Goal: Task Accomplishment & Management: Manage account settings

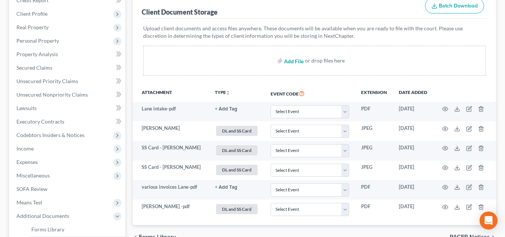
scroll to position [75, 0]
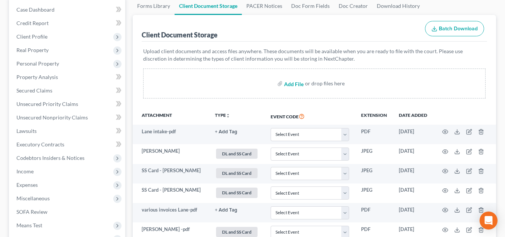
click at [298, 81] on input "file" at bounding box center [293, 83] width 18 height 13
type input "C:\fakepath\Creditors .pdf"
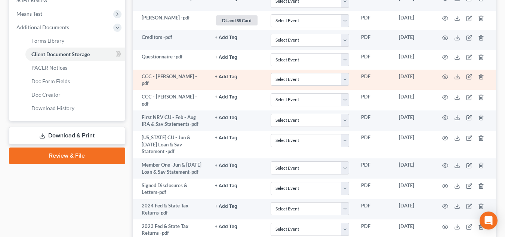
scroll to position [299, 0]
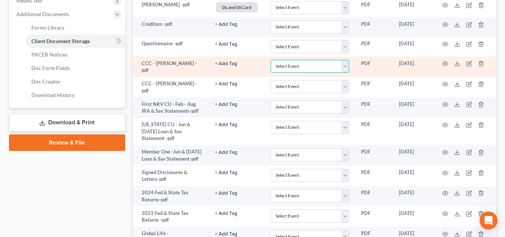
click at [284, 61] on select "Select Event Certificate of Credit Counseling" at bounding box center [310, 66] width 79 height 13
drag, startPoint x: 292, startPoint y: 63, endPoint x: 293, endPoint y: 71, distance: 7.5
click at [292, 63] on select "Select Event Certificate of Credit Counseling" at bounding box center [310, 66] width 79 height 13
select select "0"
click at [271, 60] on select "Select Event Certificate of Credit Counseling" at bounding box center [310, 66] width 79 height 13
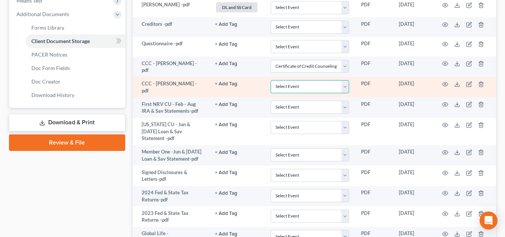
click at [293, 85] on select "Select Event Certificate of Credit Counseling" at bounding box center [310, 86] width 79 height 13
click at [271, 80] on select "Select Event Certificate of Credit Counseling" at bounding box center [310, 86] width 79 height 13
click at [298, 86] on select "Select Event Certificate of Credit Counseling" at bounding box center [310, 86] width 79 height 13
select select "0"
click at [271, 80] on select "Select Event Certificate of Credit Counseling" at bounding box center [310, 86] width 79 height 13
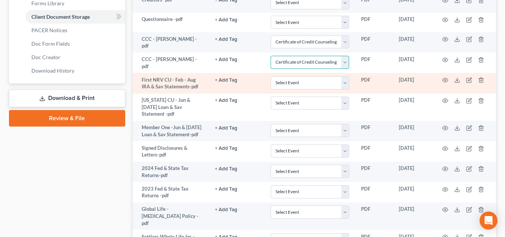
scroll to position [337, 0]
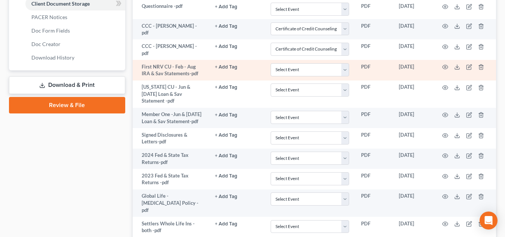
click at [231, 65] on button "+ Add Tag" at bounding box center [226, 67] width 22 height 5
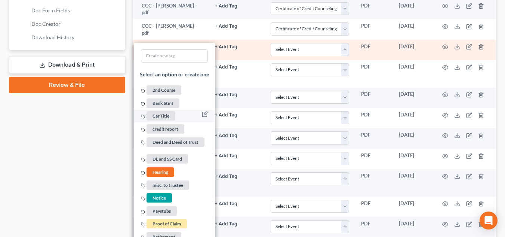
scroll to position [374, 0]
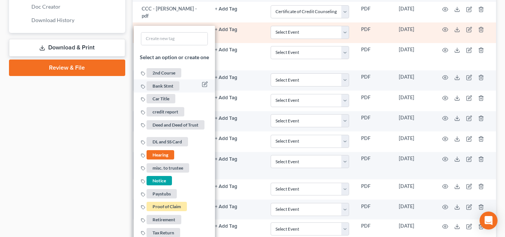
click at [168, 86] on span "Bank Stmt" at bounding box center [163, 85] width 33 height 9
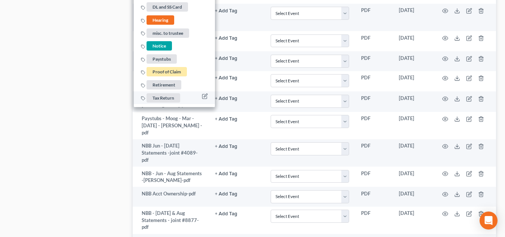
scroll to position [524, 0]
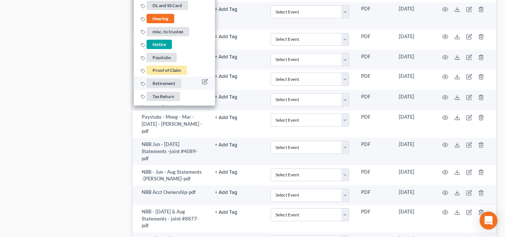
click at [168, 83] on span "Retirement" at bounding box center [164, 83] width 35 height 9
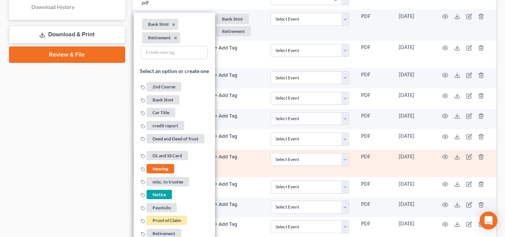
scroll to position [374, 0]
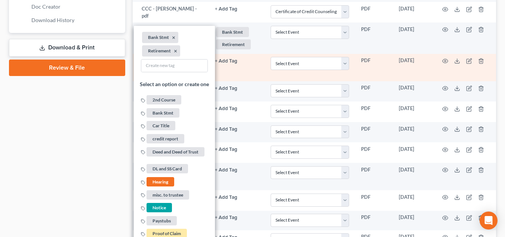
click at [237, 64] on td "+ Add Tag Select an option or create one 2nd Course Bank Stmt Car Title credit …" at bounding box center [237, 67] width 56 height 27
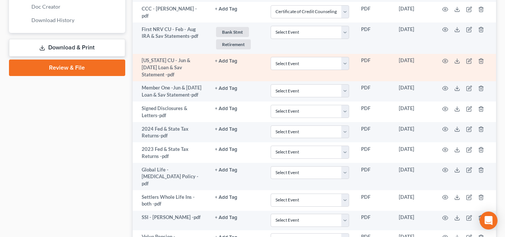
click at [226, 61] on button "+ Add Tag" at bounding box center [226, 61] width 22 height 5
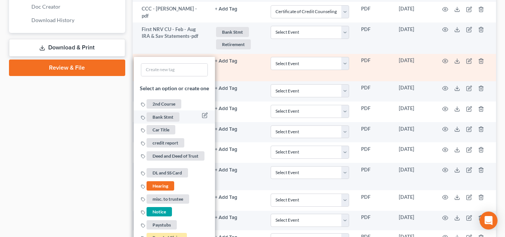
click at [168, 113] on span "Bank Stmt" at bounding box center [163, 116] width 33 height 9
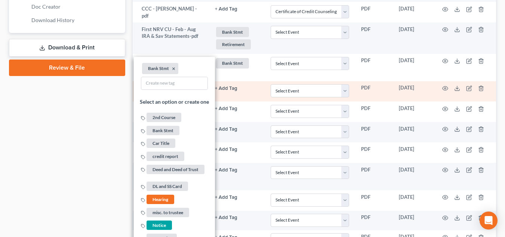
click at [222, 86] on button "+ Add Tag" at bounding box center [226, 88] width 22 height 5
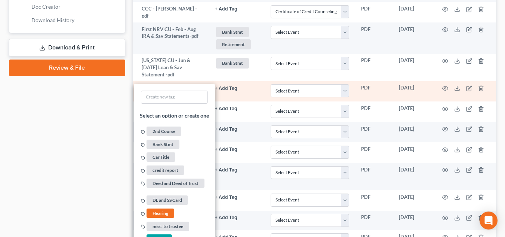
drag, startPoint x: 168, startPoint y: 135, endPoint x: 190, endPoint y: 126, distance: 23.6
click at [168, 140] on span "Bank Stmt" at bounding box center [163, 144] width 33 height 9
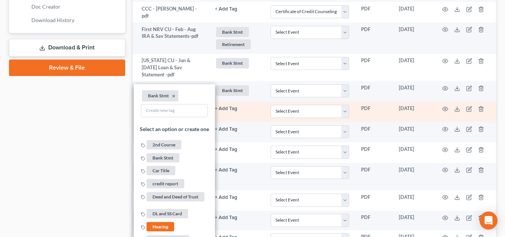
click at [251, 105] on td "+ Add Tag Select an option or create one 2nd Course Bank Stmt Car Title credit …" at bounding box center [237, 111] width 56 height 21
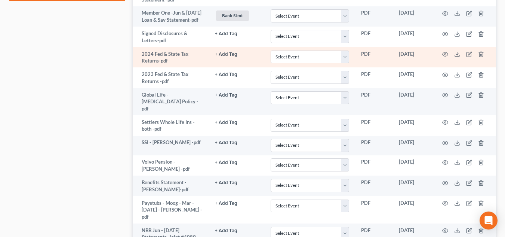
click at [225, 52] on button "+ Add Tag" at bounding box center [226, 54] width 22 height 5
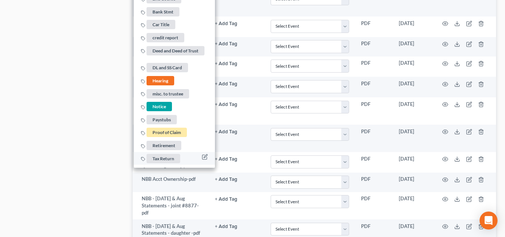
scroll to position [561, 0]
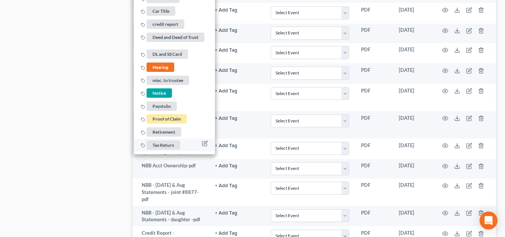
click at [166, 140] on span "Tax Return" at bounding box center [164, 144] width 34 height 9
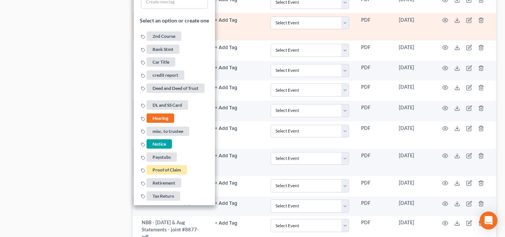
scroll to position [486, 0]
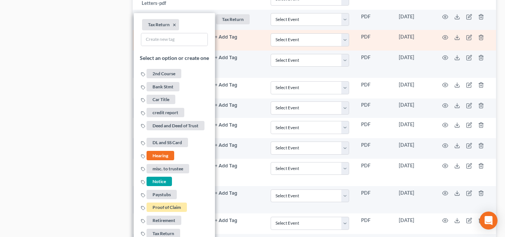
click at [228, 35] on button "+ Add Tag" at bounding box center [226, 37] width 22 height 5
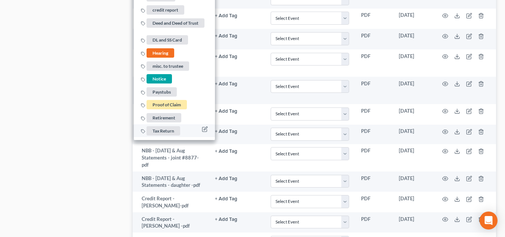
scroll to position [599, 0]
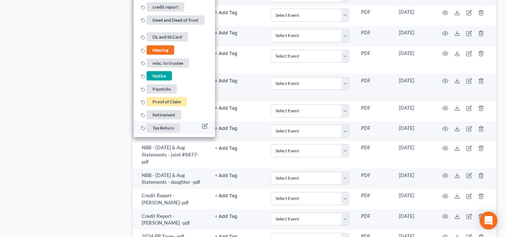
click at [166, 123] on span "Tax Return" at bounding box center [164, 127] width 34 height 9
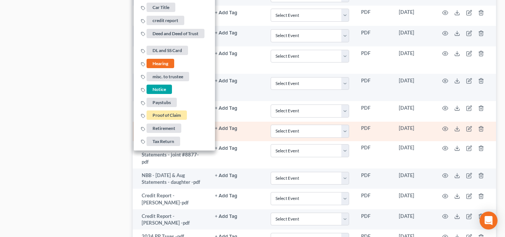
click at [228, 122] on td "+ Add Tag Select an option or create one 2nd Course Bank Stmt Car Title credit …" at bounding box center [237, 131] width 56 height 19
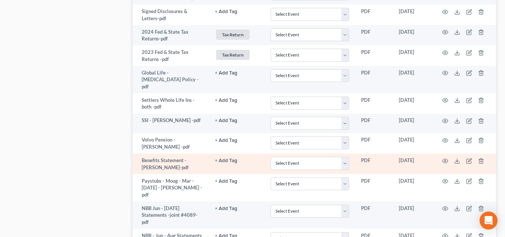
scroll to position [486, 0]
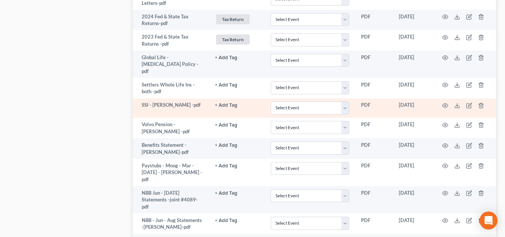
click at [226, 103] on button "+ Add Tag" at bounding box center [226, 105] width 22 height 5
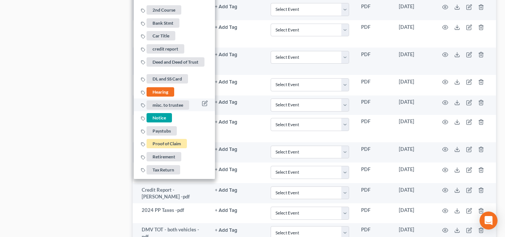
scroll to position [636, 0]
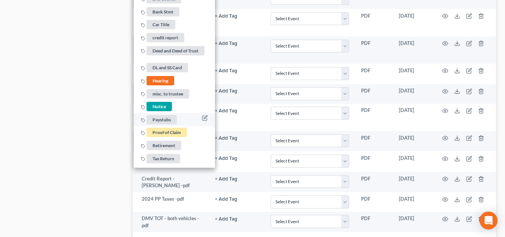
click at [166, 115] on span "Paystubs" at bounding box center [162, 119] width 30 height 9
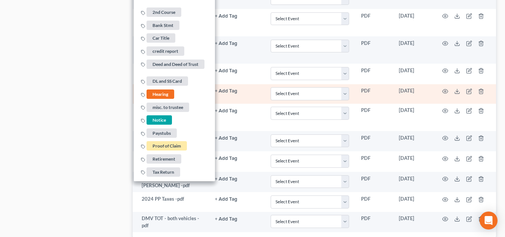
click at [249, 84] on td "+ Add Tag Select an option or create one 2nd Course Bank Stmt Car Title credit …" at bounding box center [237, 93] width 56 height 19
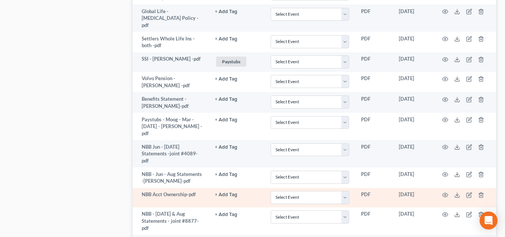
scroll to position [524, 0]
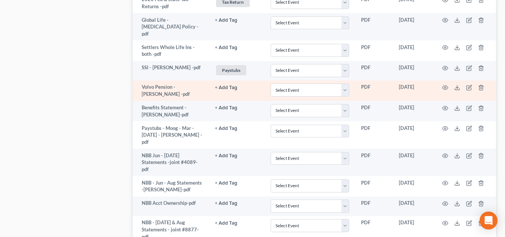
click at [230, 85] on button "+ Add Tag" at bounding box center [226, 87] width 22 height 5
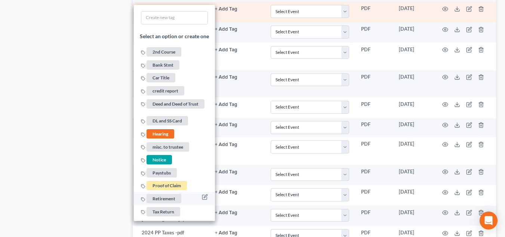
scroll to position [659, 0]
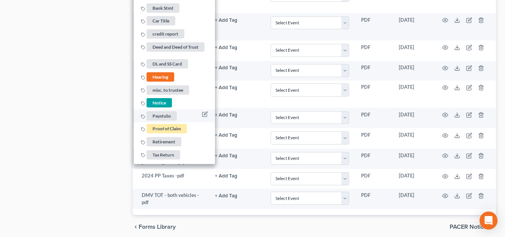
click at [166, 111] on span "Paystubs" at bounding box center [162, 115] width 30 height 9
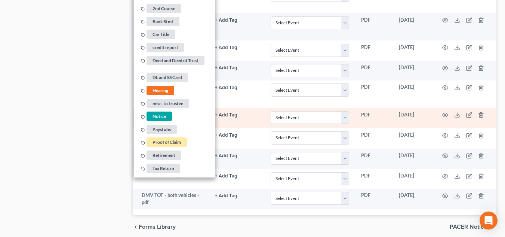
click at [233, 113] on button "+ Add Tag" at bounding box center [226, 115] width 22 height 5
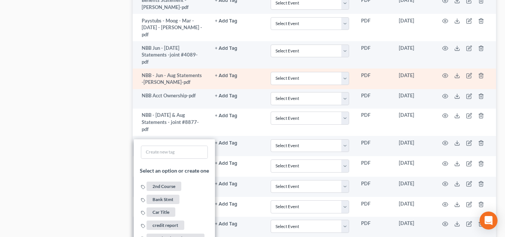
scroll to position [584, 0]
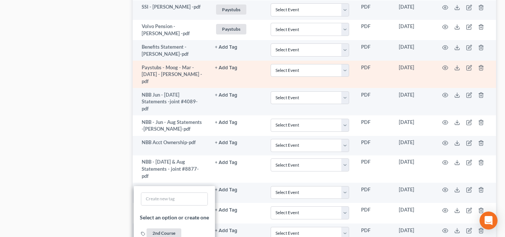
click at [230, 65] on button "+ Add Tag" at bounding box center [226, 67] width 22 height 5
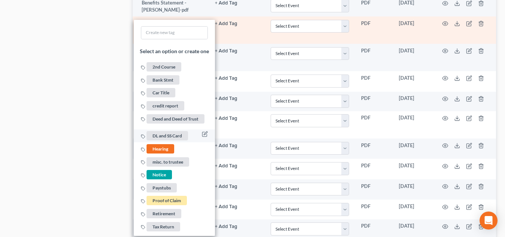
scroll to position [659, 0]
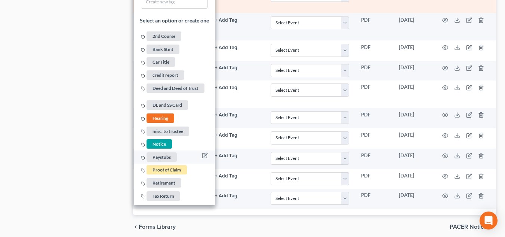
click at [162, 152] on span "Paystubs" at bounding box center [162, 156] width 30 height 9
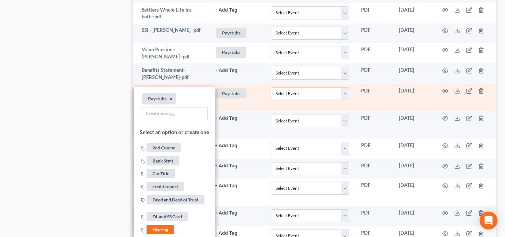
scroll to position [547, 0]
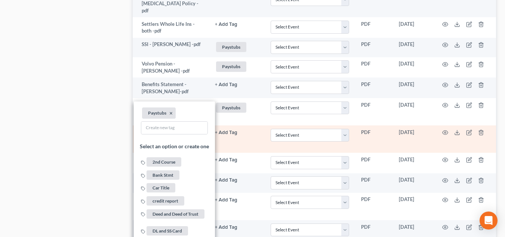
click at [227, 129] on link "+ Add Tag" at bounding box center [237, 132] width 44 height 7
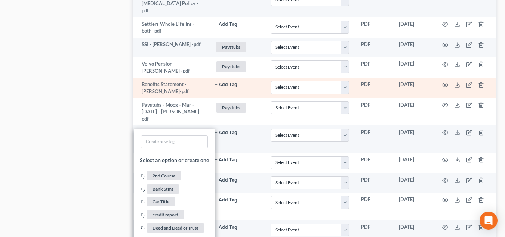
click at [230, 82] on button "+ Add Tag" at bounding box center [226, 84] width 22 height 5
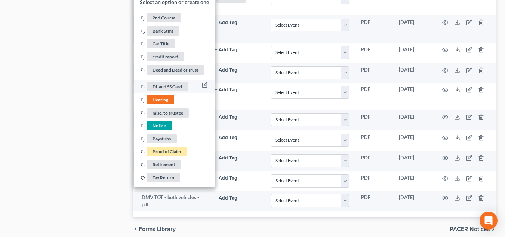
scroll to position [659, 0]
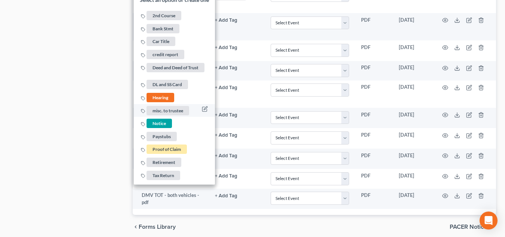
click at [166, 106] on span "misc. to trustee" at bounding box center [168, 110] width 43 height 9
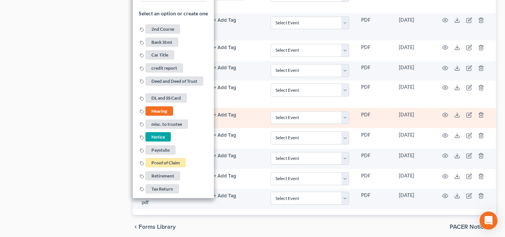
click at [228, 108] on td "+ Add Tag Select an option or create one 2nd Course Bank Stmt Car Title credit …" at bounding box center [236, 118] width 57 height 21
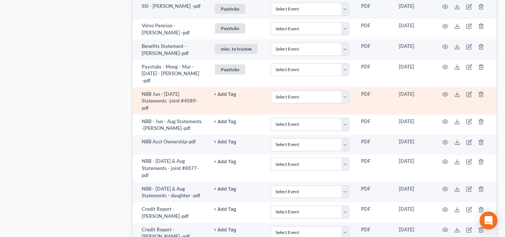
scroll to position [584, 0]
click at [228, 88] on td "+ Add Tag Select an option or create one 2nd Course Bank Stmt Car Title credit …" at bounding box center [236, 101] width 57 height 27
click at [229, 93] on button "+ Add Tag" at bounding box center [225, 95] width 22 height 5
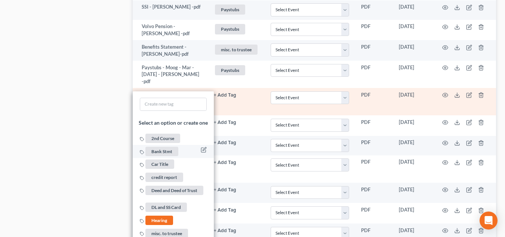
click at [161, 146] on span "Bank Stmt" at bounding box center [162, 150] width 33 height 9
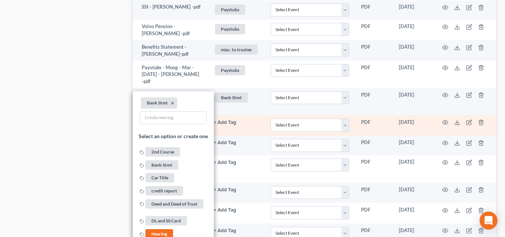
click at [223, 120] on button "+ Add Tag" at bounding box center [225, 122] width 22 height 5
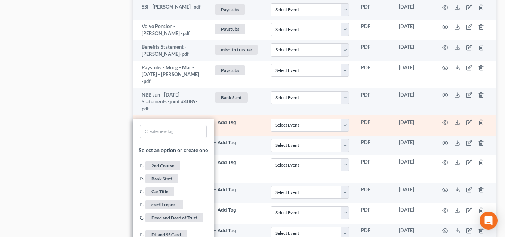
drag, startPoint x: 157, startPoint y: 153, endPoint x: 199, endPoint y: 129, distance: 47.7
click at [158, 174] on span "Bank Stmt" at bounding box center [162, 178] width 33 height 9
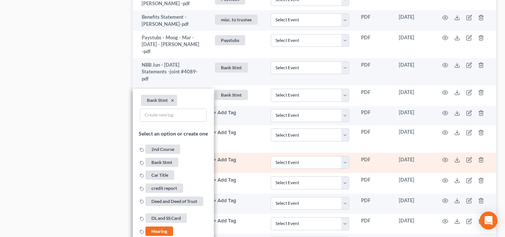
scroll to position [659, 0]
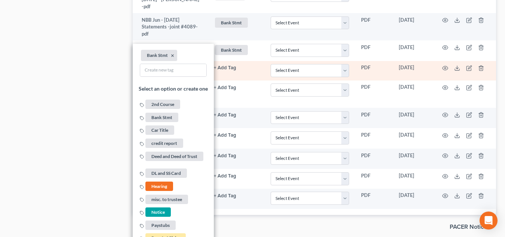
click at [229, 64] on link "+ Add Tag" at bounding box center [236, 67] width 45 height 7
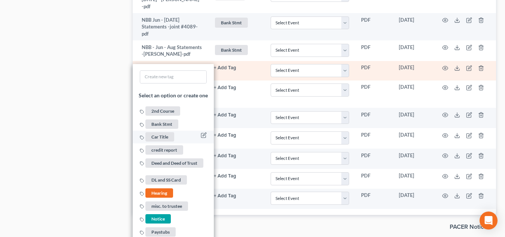
click at [166, 132] on span "Car Title" at bounding box center [160, 136] width 29 height 9
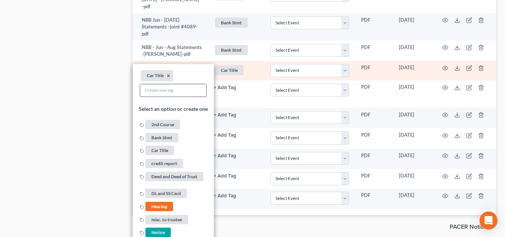
click at [170, 73] on button "×" at bounding box center [168, 76] width 3 height 7
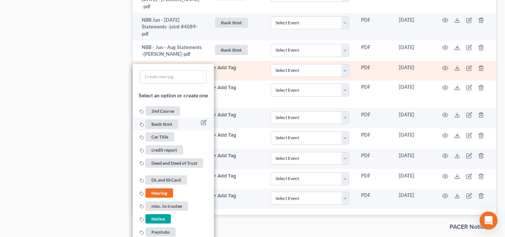
click at [161, 119] on span "Bank Stmt" at bounding box center [162, 123] width 33 height 9
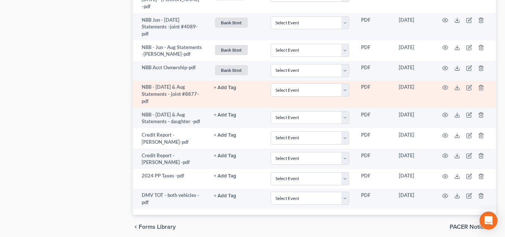
click at [224, 85] on button "+ Add Tag" at bounding box center [225, 87] width 22 height 5
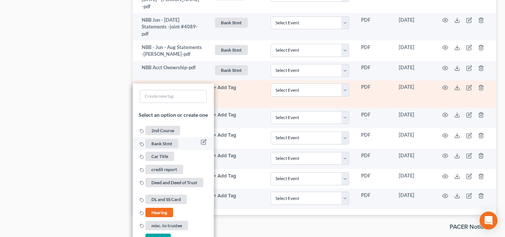
click at [158, 139] on span "Bank Stmt" at bounding box center [162, 143] width 33 height 9
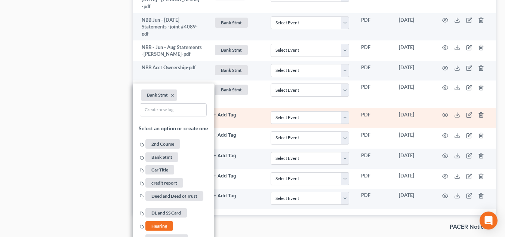
drag, startPoint x: 97, startPoint y: 98, endPoint x: 152, endPoint y: 93, distance: 55.2
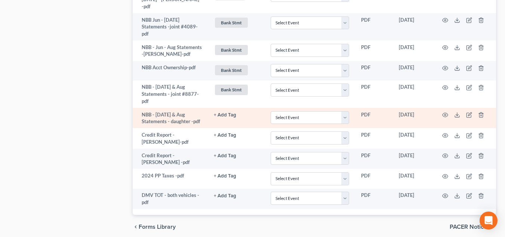
click at [226, 113] on button "+ Add Tag" at bounding box center [225, 115] width 22 height 5
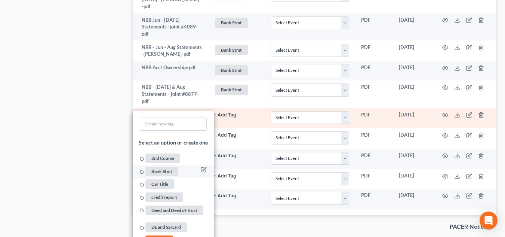
click at [155, 166] on span "Bank Stmt" at bounding box center [162, 170] width 33 height 9
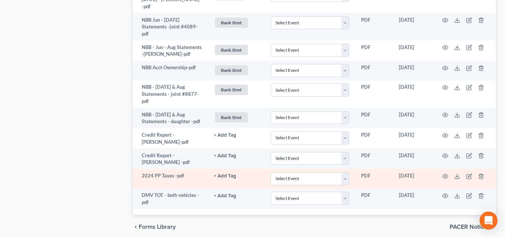
click at [229, 169] on td "+ Add Tag Select an option or create one 2nd Course Bank Stmt Car Title credit …" at bounding box center [236, 178] width 57 height 19
click at [229, 174] on button "+ Add Tag" at bounding box center [225, 176] width 22 height 5
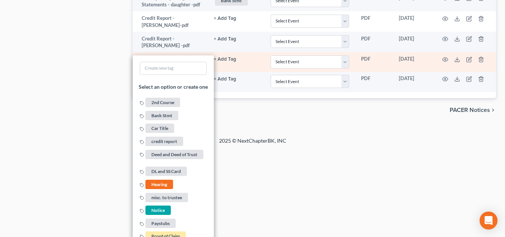
scroll to position [780, 0]
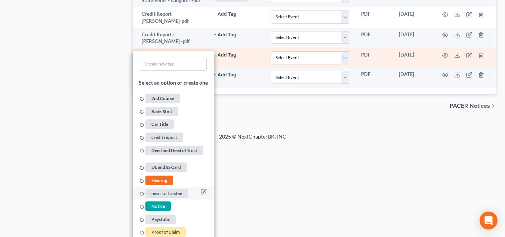
click at [170, 189] on span "misc. to trustee" at bounding box center [167, 193] width 43 height 9
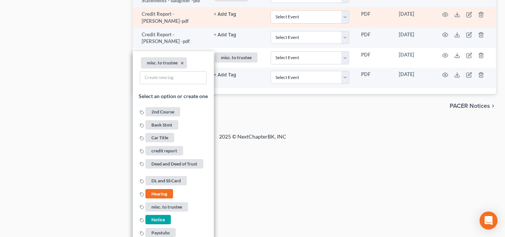
scroll to position [659, 0]
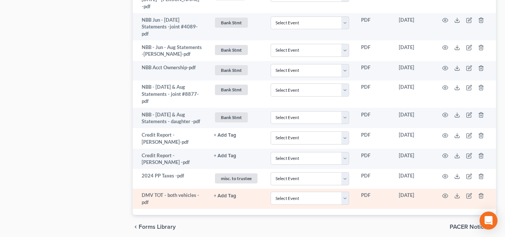
click at [231, 192] on link "+ Add Tag" at bounding box center [236, 195] width 45 height 7
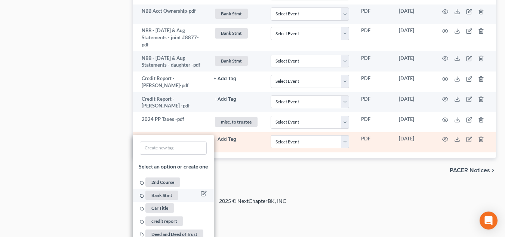
scroll to position [771, 0]
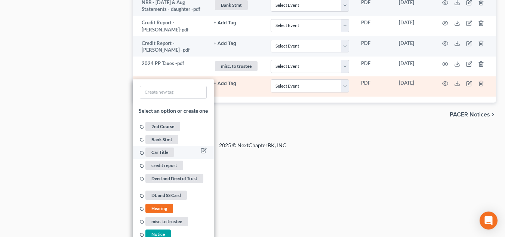
click at [167, 148] on span "Car Title" at bounding box center [160, 152] width 29 height 9
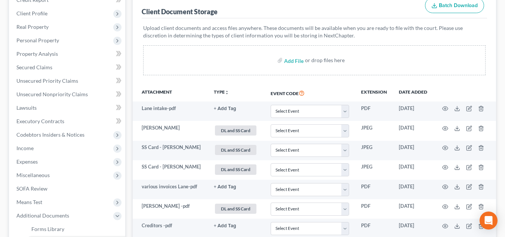
scroll to position [0, 0]
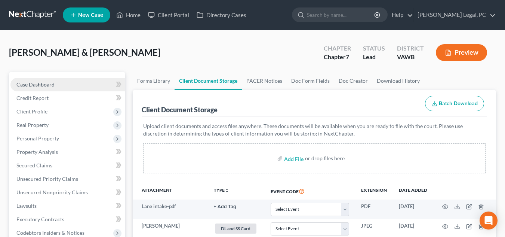
click at [58, 82] on link "Case Dashboard" at bounding box center [67, 84] width 115 height 13
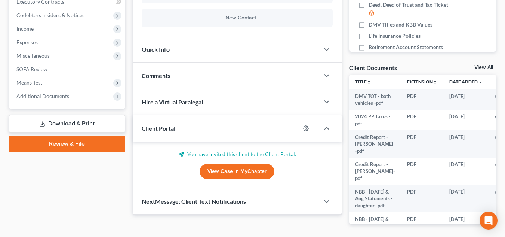
scroll to position [245, 0]
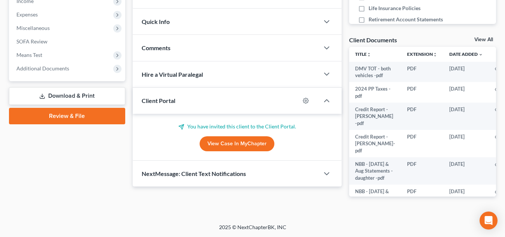
click at [232, 49] on div "Comments" at bounding box center [226, 48] width 187 height 26
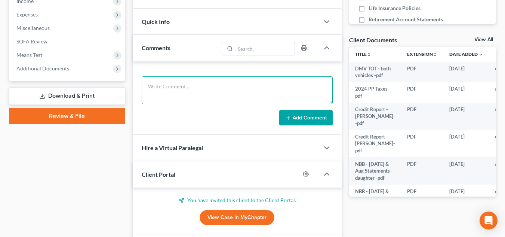
click at [232, 99] on textarea at bounding box center [237, 90] width 191 height 28
type textarea "rec'd in cburg 9/19 scanned docs 10/9"
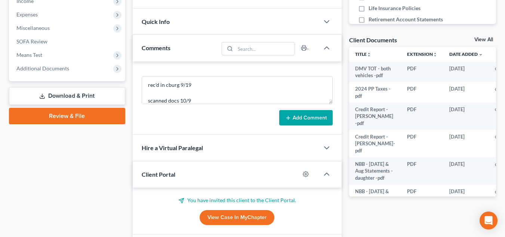
click at [315, 112] on button "Add Comment" at bounding box center [305, 118] width 53 height 16
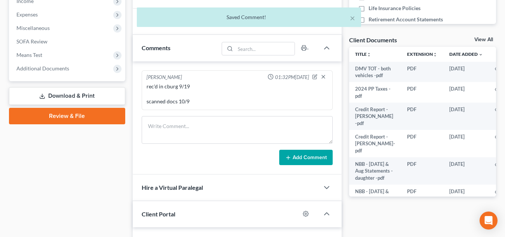
scroll to position [0, 0]
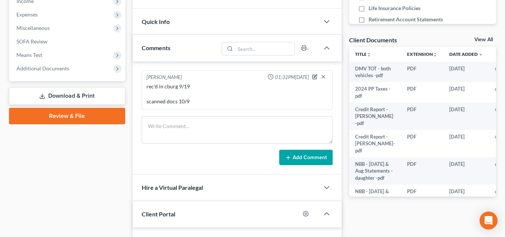
click at [315, 76] on icon "button" at bounding box center [315, 75] width 3 height 3
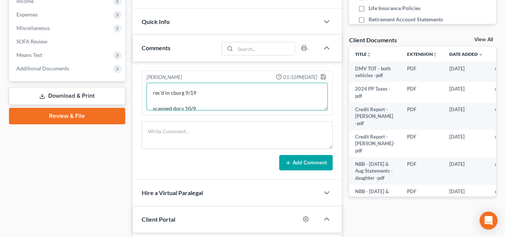
click at [203, 97] on textarea "rec'd in cburg 9/19 scanned docs 10/9" at bounding box center [237, 97] width 181 height 28
click at [203, 94] on textarea "rec'd in cburg 9/19 scanned docs 10/9" at bounding box center [237, 97] width 181 height 28
type textarea "rec'd in cburg 9/16 scanned docs 10/9"
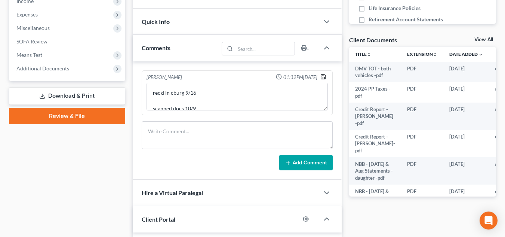
click at [321, 75] on icon "button" at bounding box center [323, 76] width 4 height 4
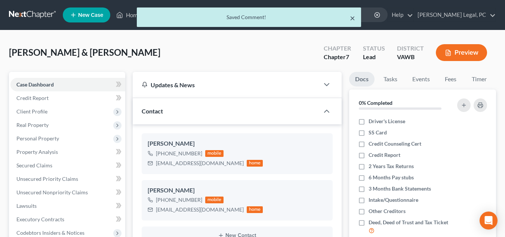
click at [354, 16] on button "×" at bounding box center [352, 17] width 5 height 9
